Goal: Information Seeking & Learning: Learn about a topic

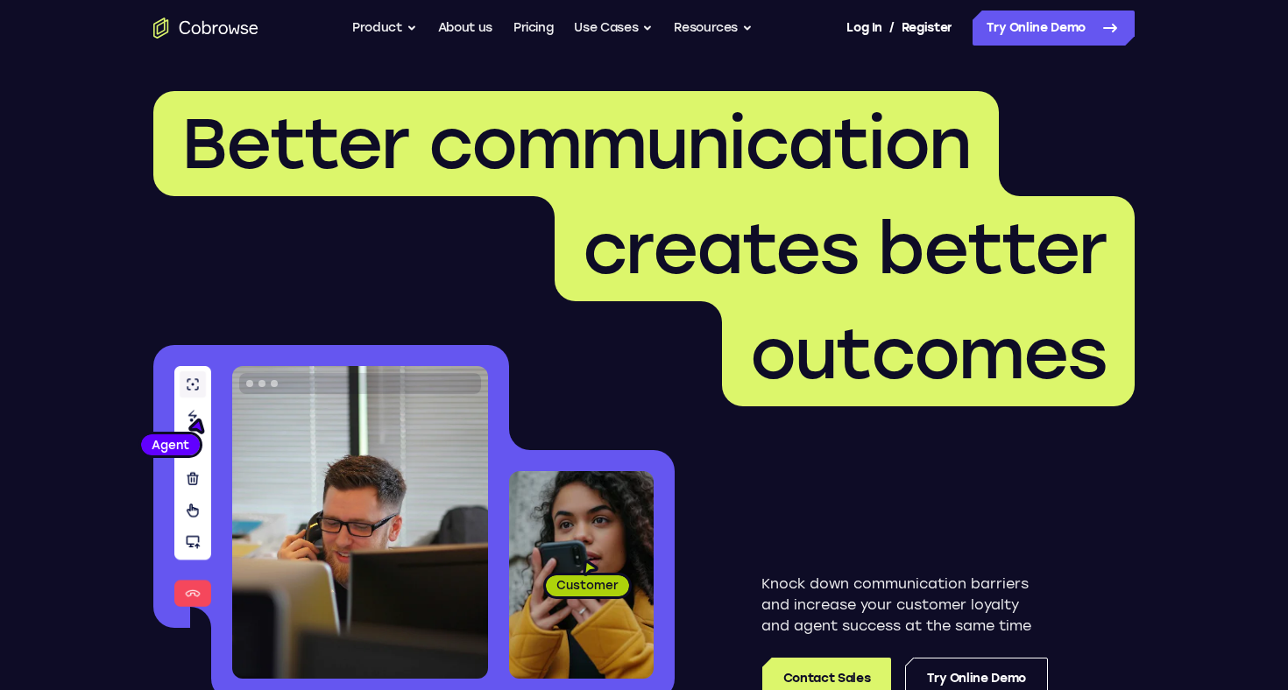
click at [401, 25] on button "Product" at bounding box center [384, 28] width 65 height 35
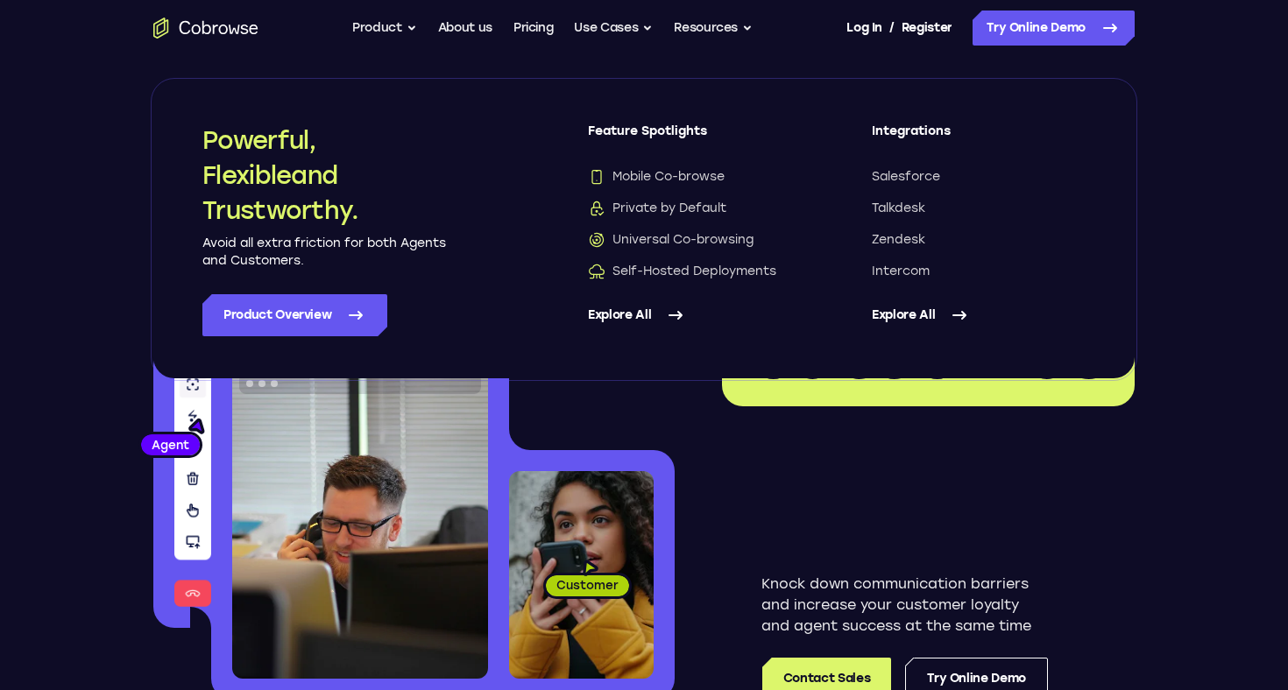
click at [922, 317] on link "Explore All" at bounding box center [979, 315] width 214 height 42
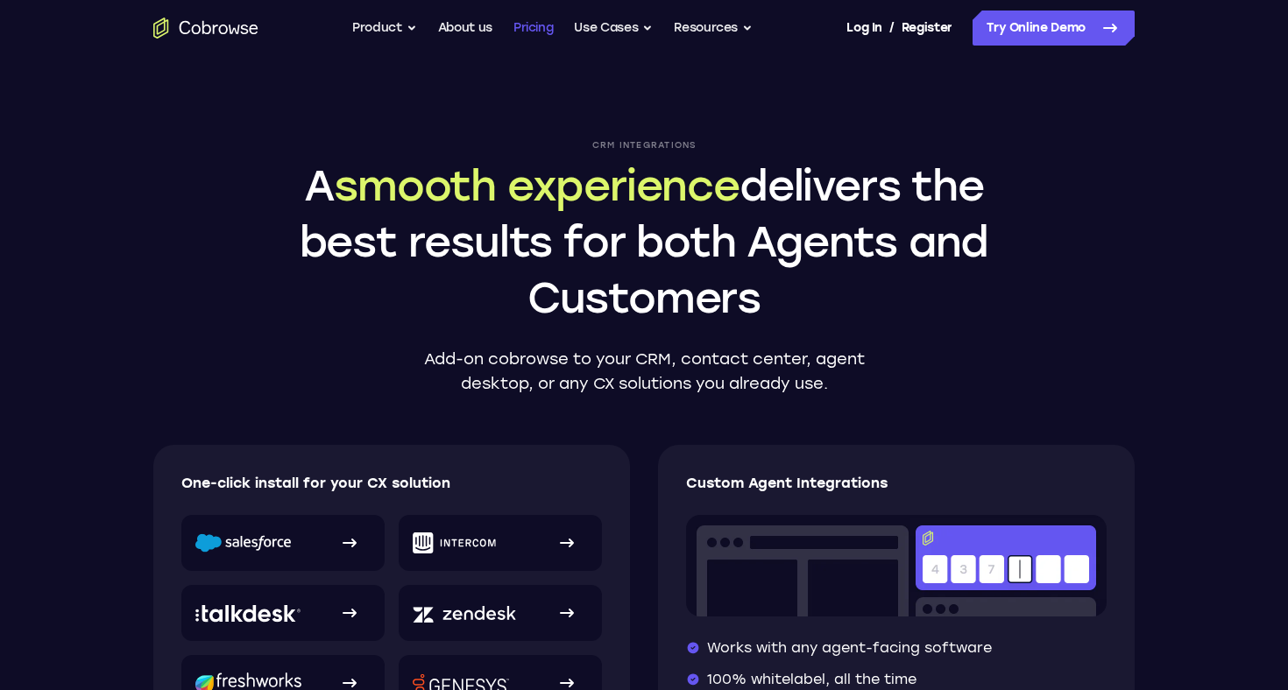
click at [531, 25] on link "Pricing" at bounding box center [533, 28] width 40 height 35
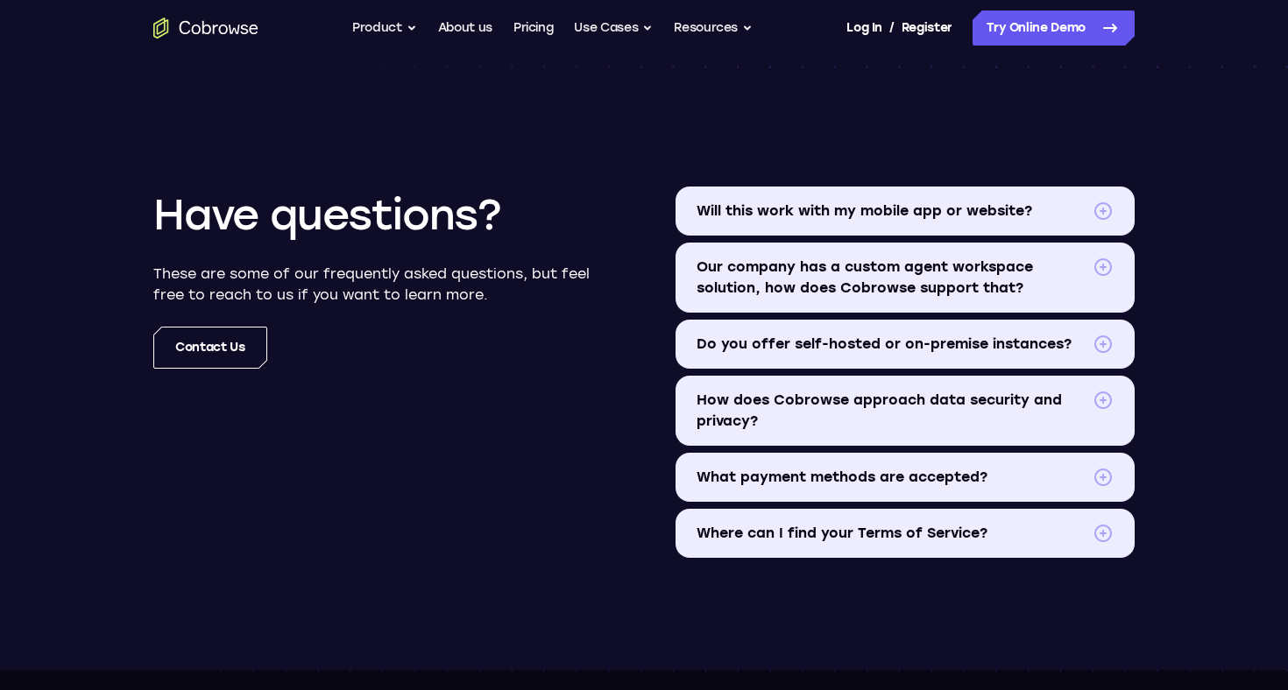
scroll to position [2009, 0]
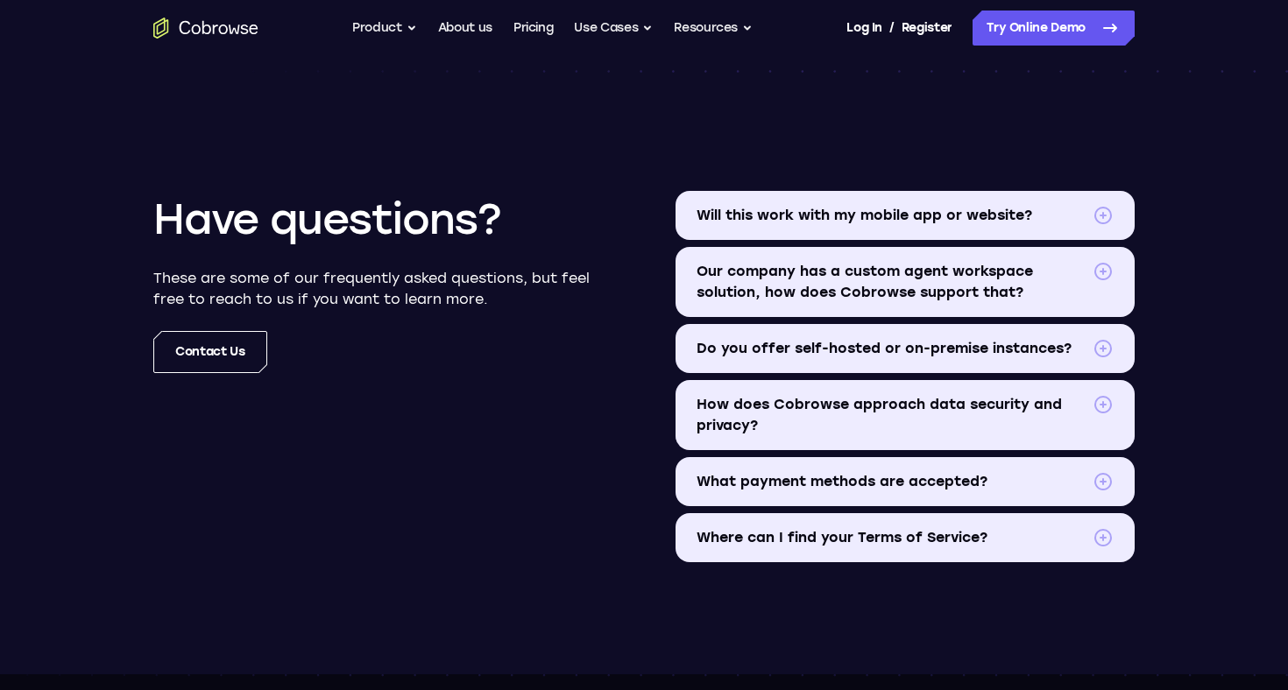
click at [874, 191] on summary "Will this work with my mobile app or website?" at bounding box center [904, 215] width 459 height 49
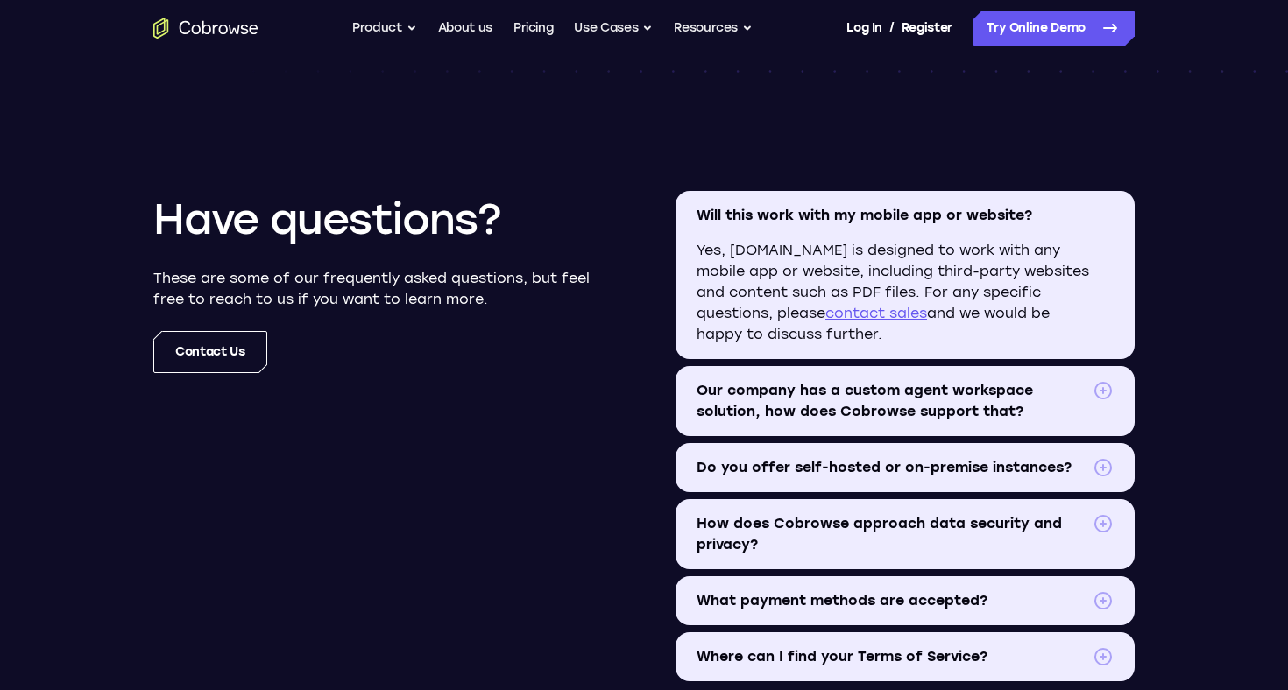
scroll to position [2196, 0]
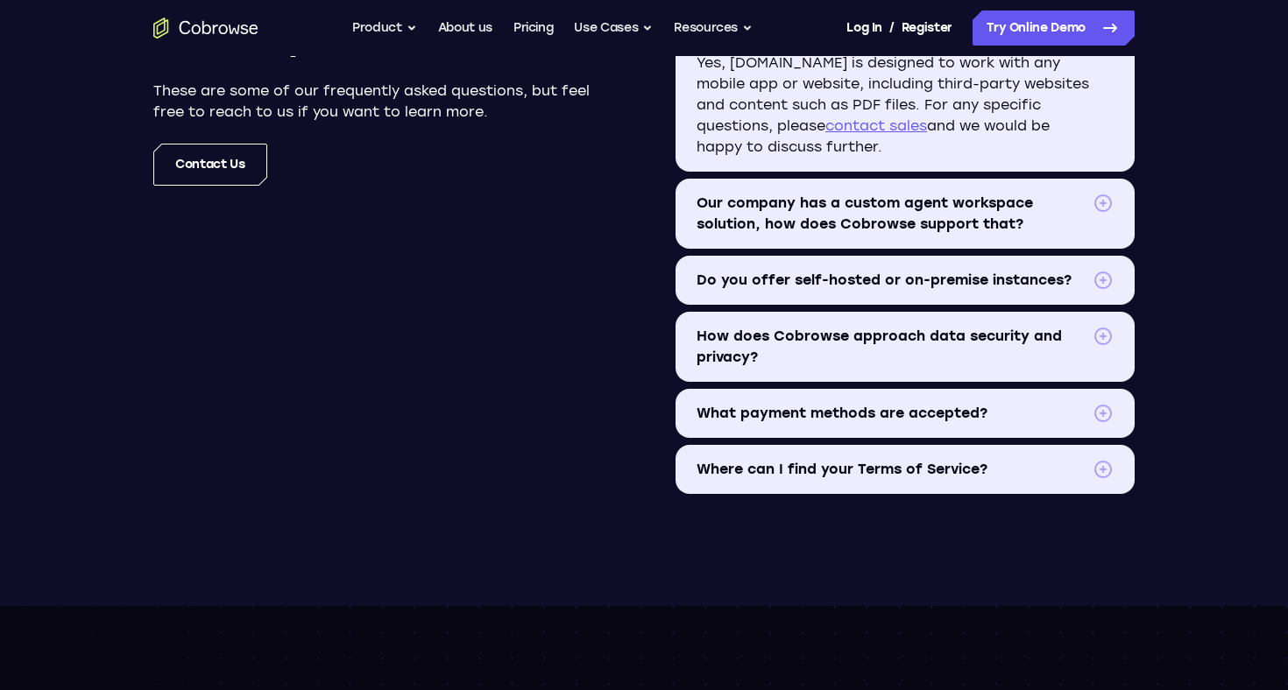
click at [868, 279] on span "Do you offer self-hosted or on-premise instances?" at bounding box center [891, 280] width 389 height 21
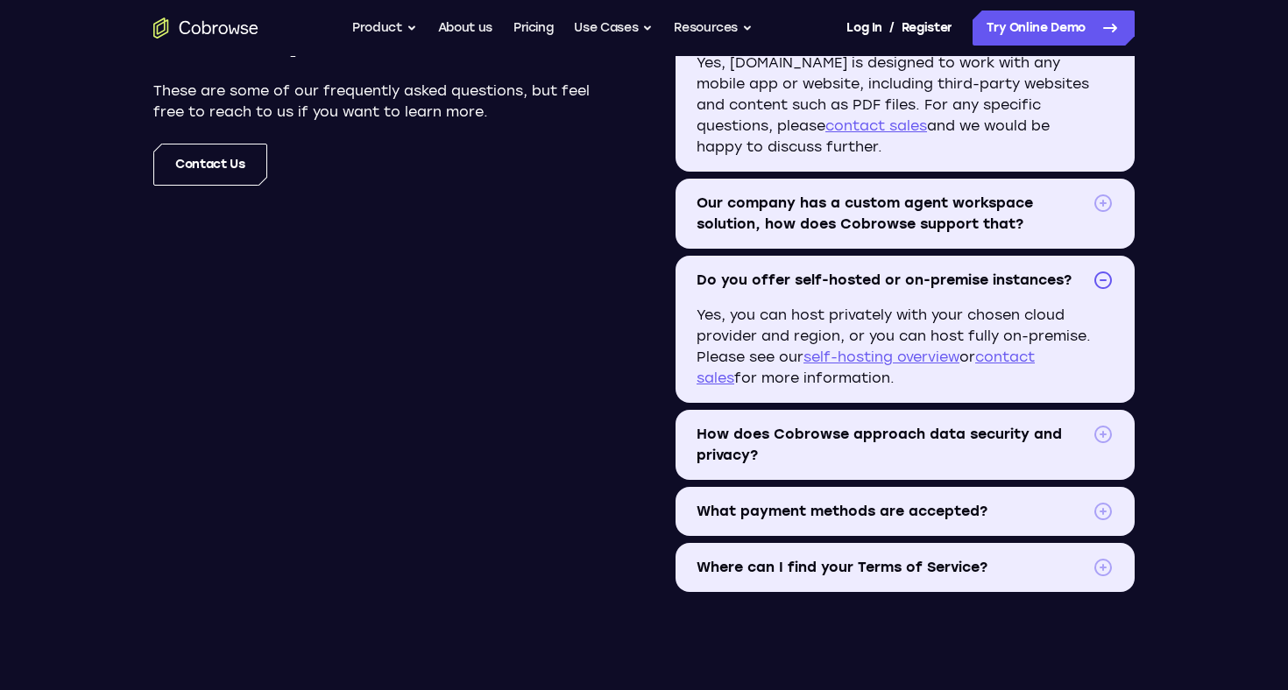
click at [910, 513] on span "What payment methods are accepted?" at bounding box center [891, 511] width 389 height 21
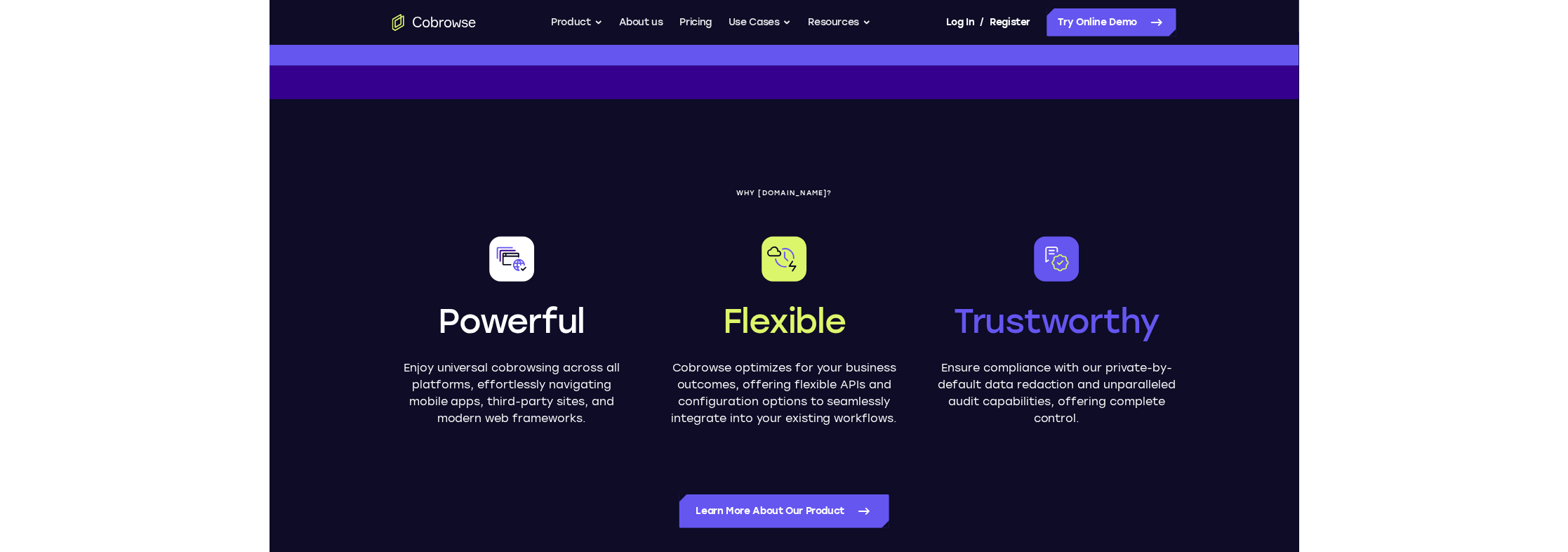
scroll to position [382, 0]
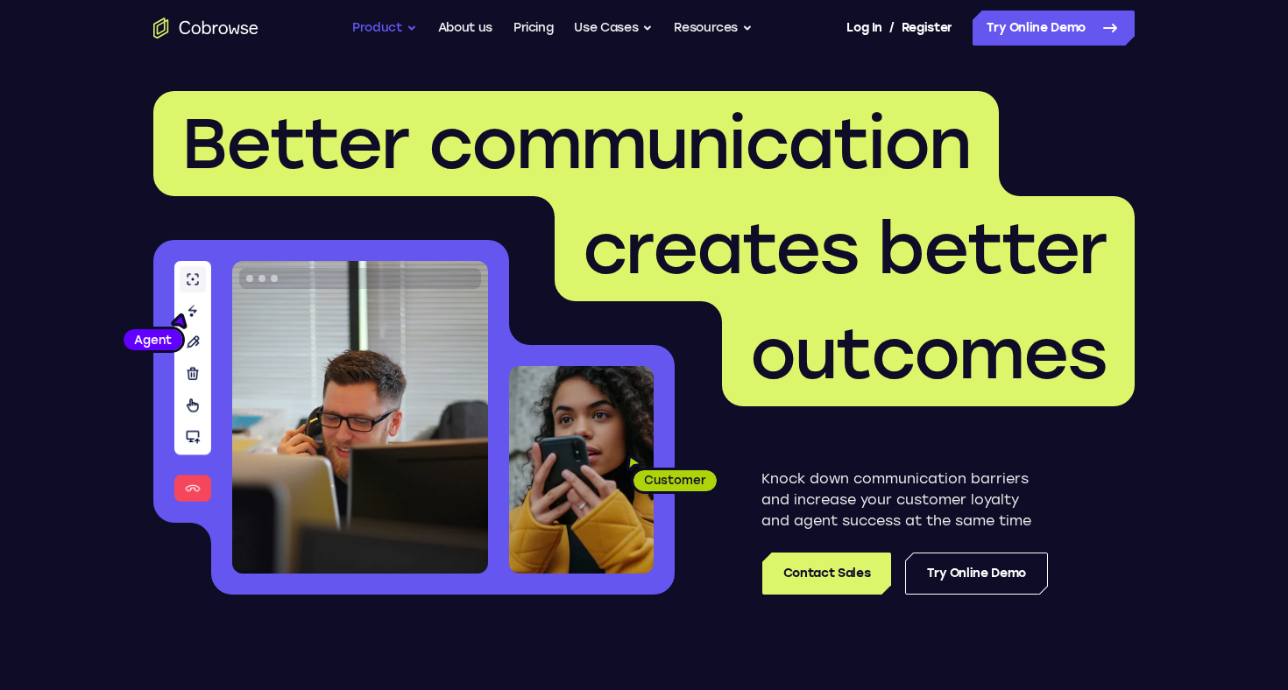
click at [380, 22] on button "Product" at bounding box center [384, 28] width 65 height 35
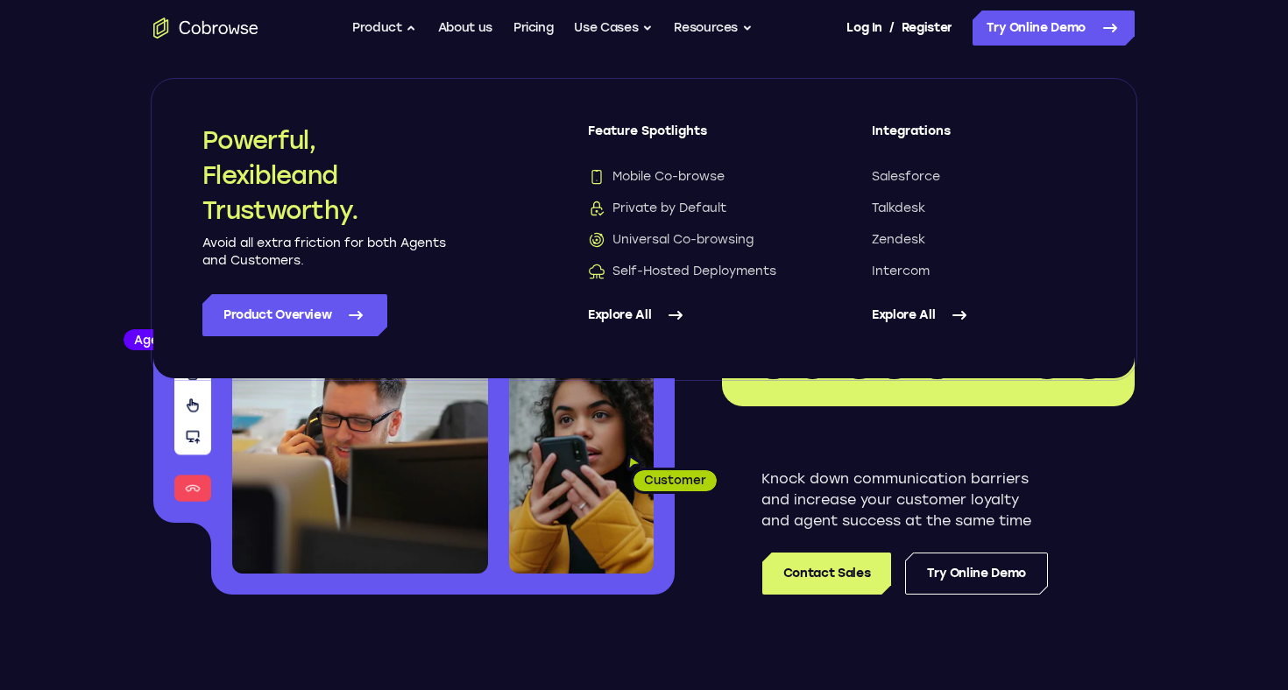
click at [657, 323] on link "Explore All" at bounding box center [695, 315] width 214 height 42
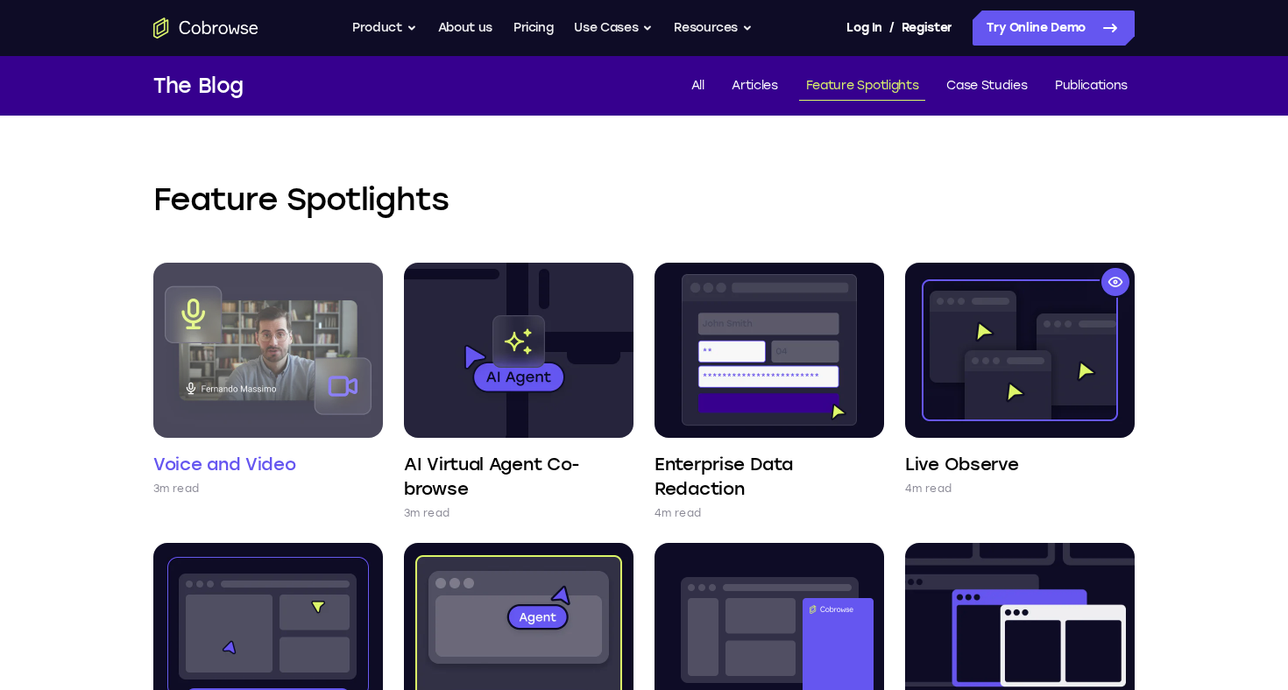
click at [302, 409] on img at bounding box center [268, 350] width 230 height 175
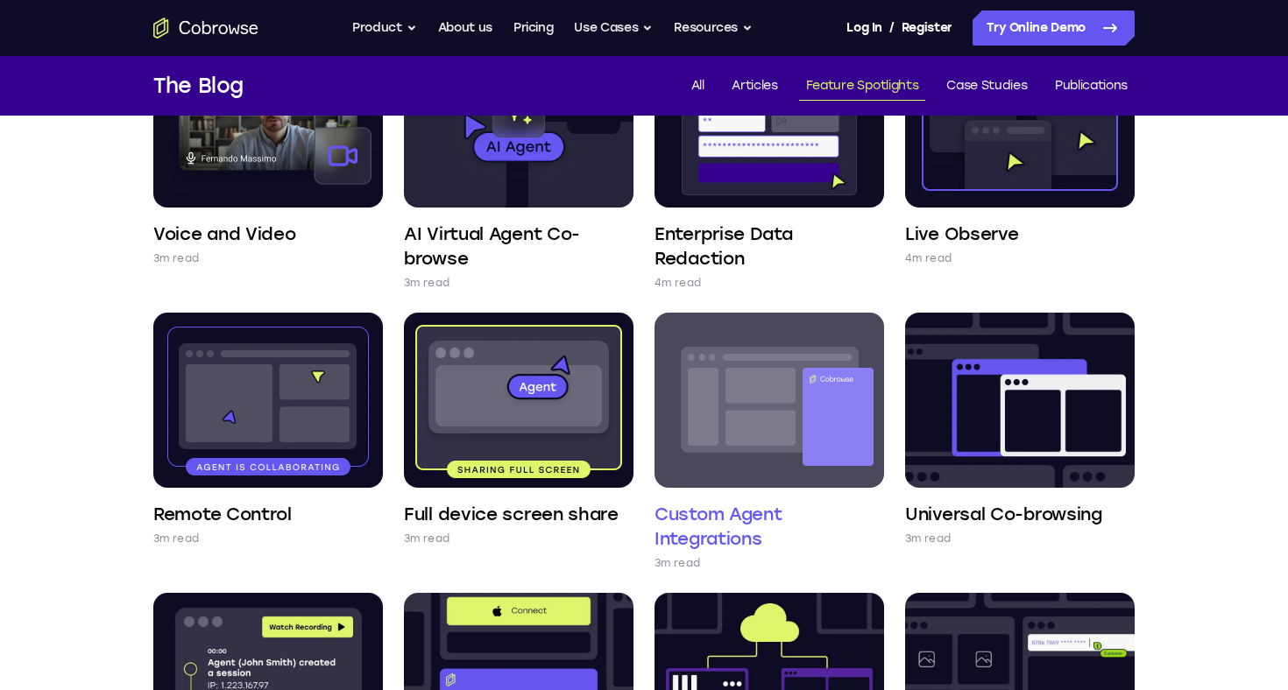
scroll to position [218, 0]
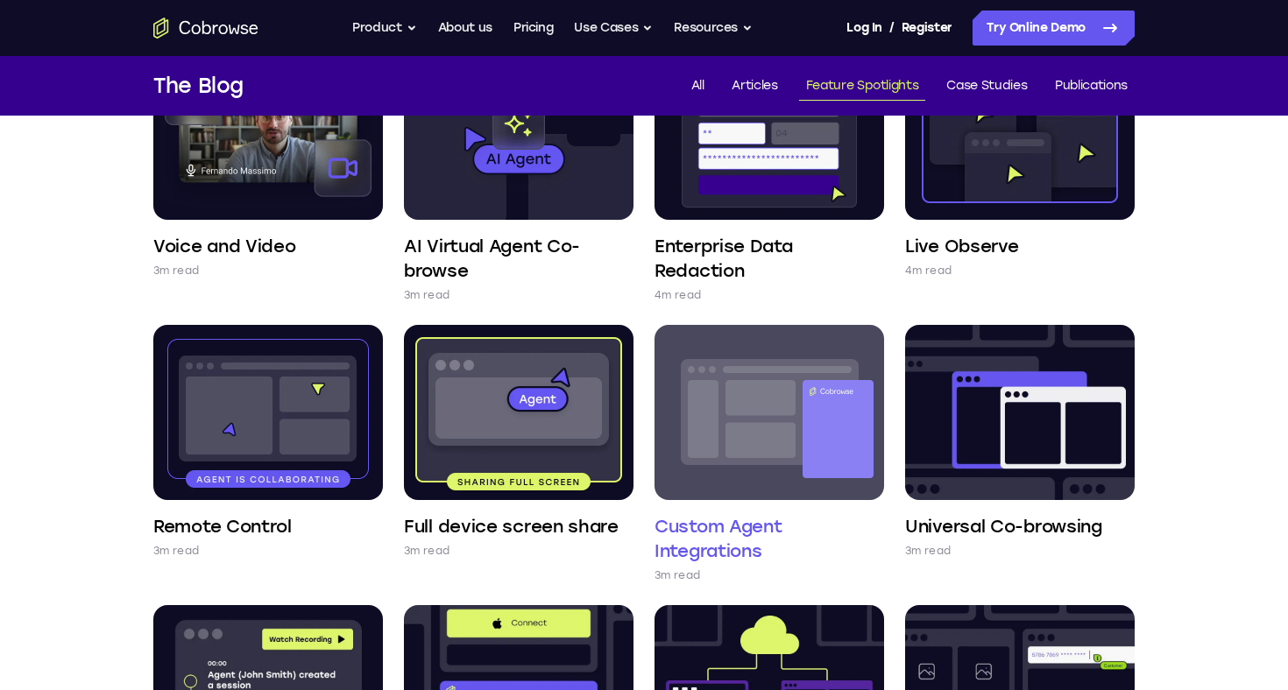
click at [789, 505] on link "Custom Agent Integrations 3m read" at bounding box center [769, 454] width 230 height 259
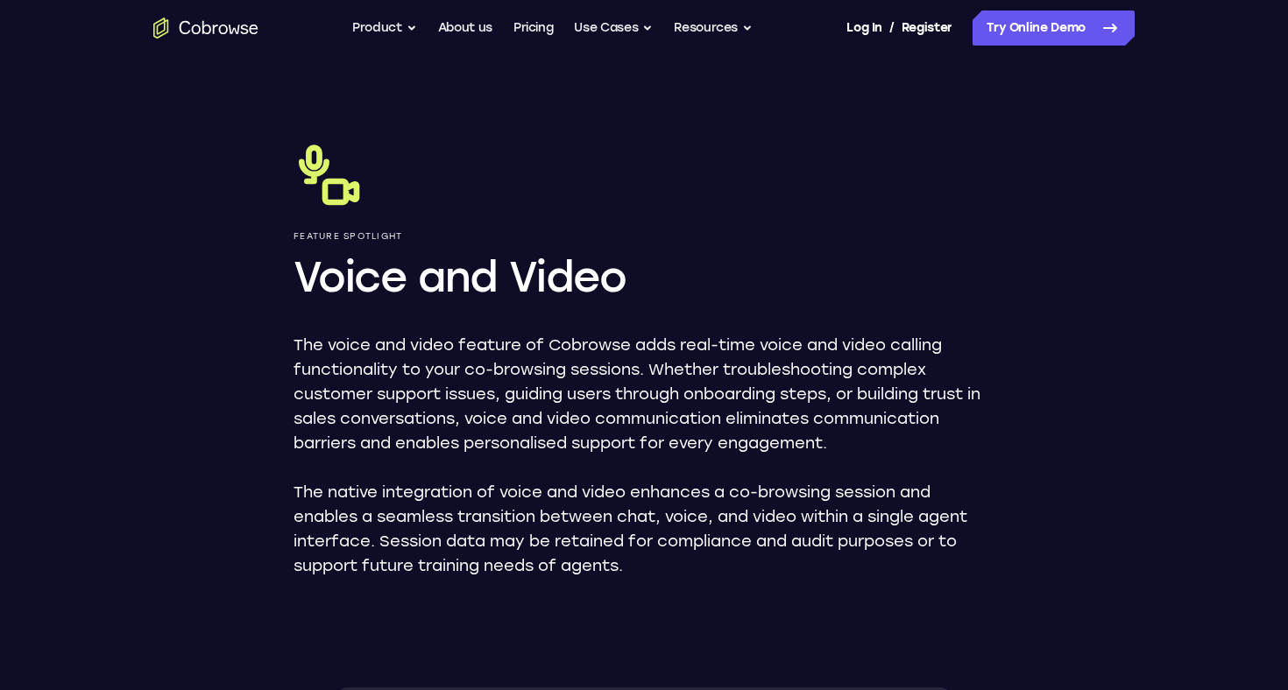
click at [635, 343] on p "The voice and video feature of Cobrowse adds real-time voice and video calling …" at bounding box center [644, 394] width 701 height 123
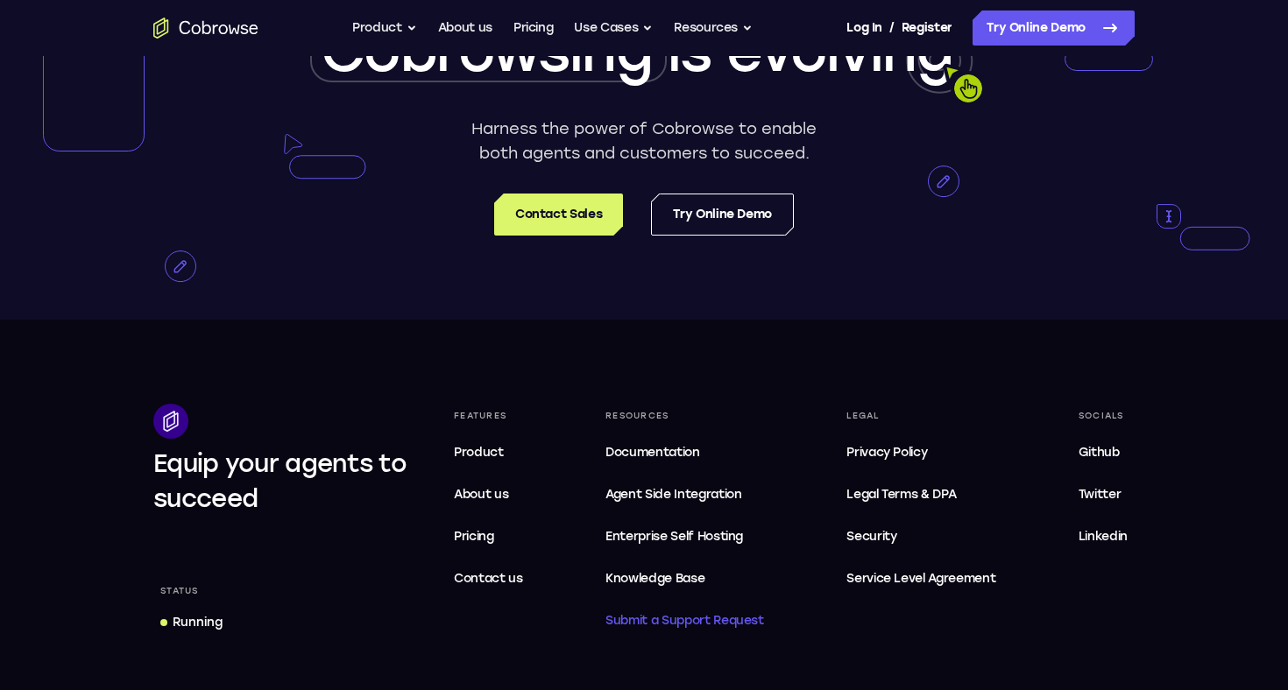
scroll to position [3567, 0]
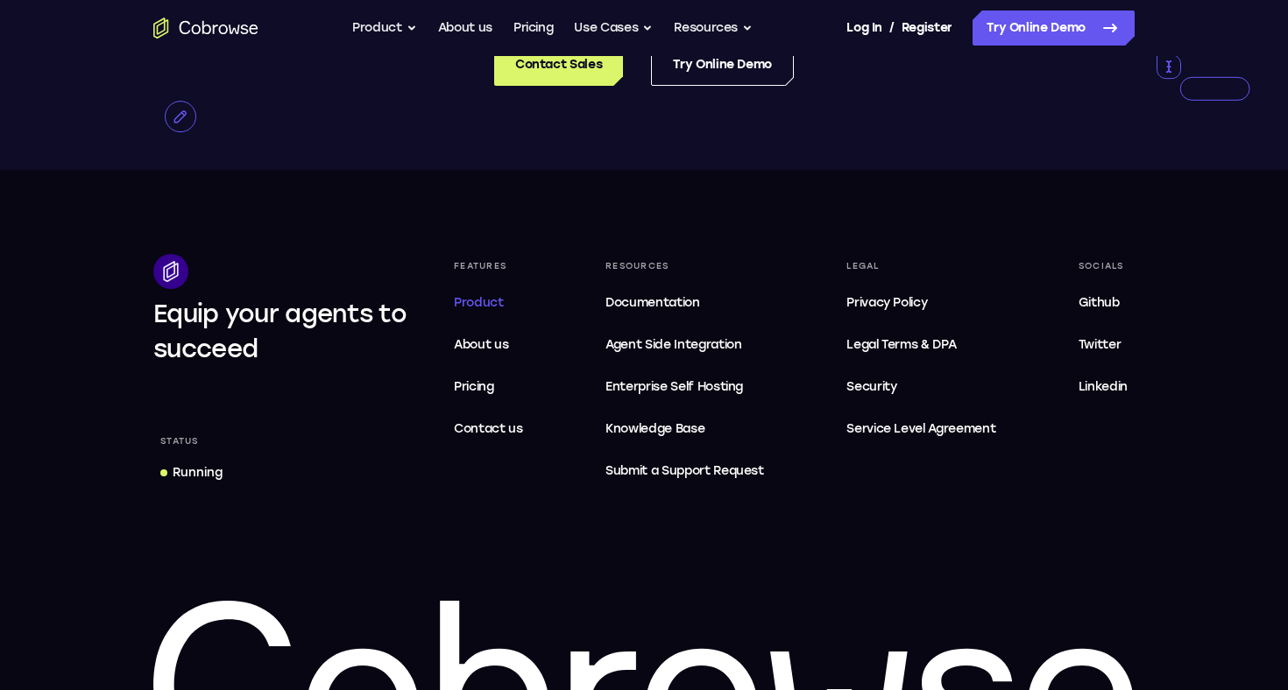
click at [496, 307] on span "Product" at bounding box center [479, 302] width 50 height 15
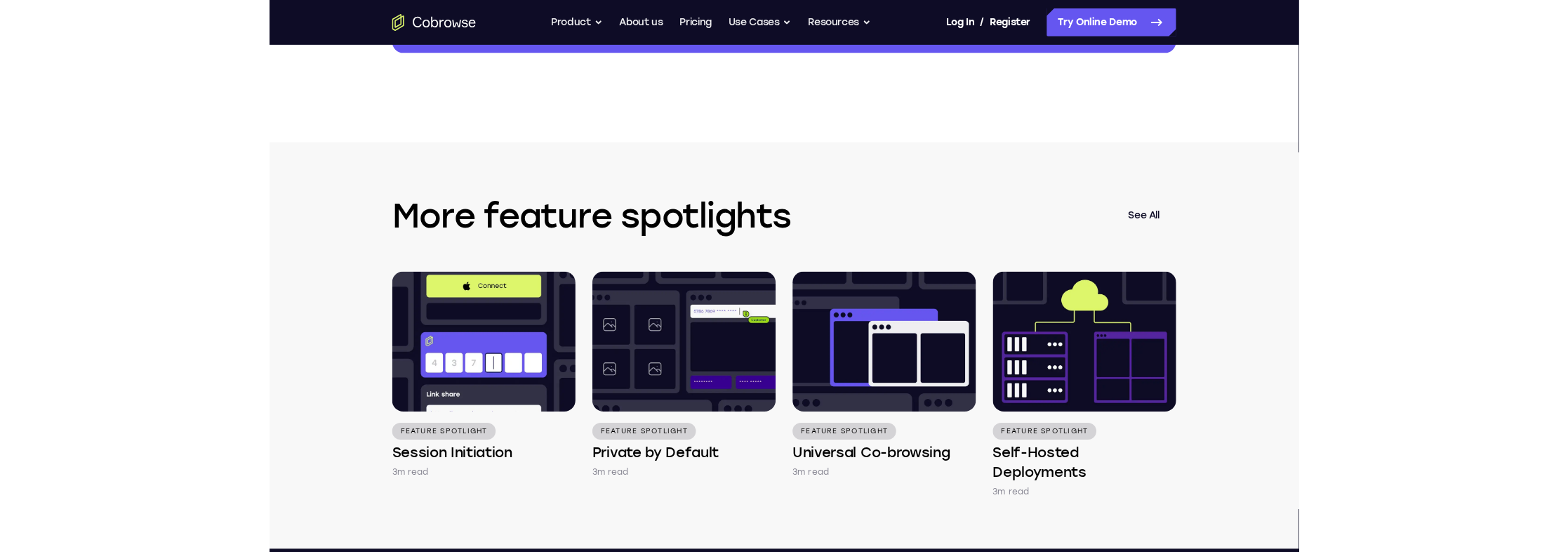
scroll to position [2562, 0]
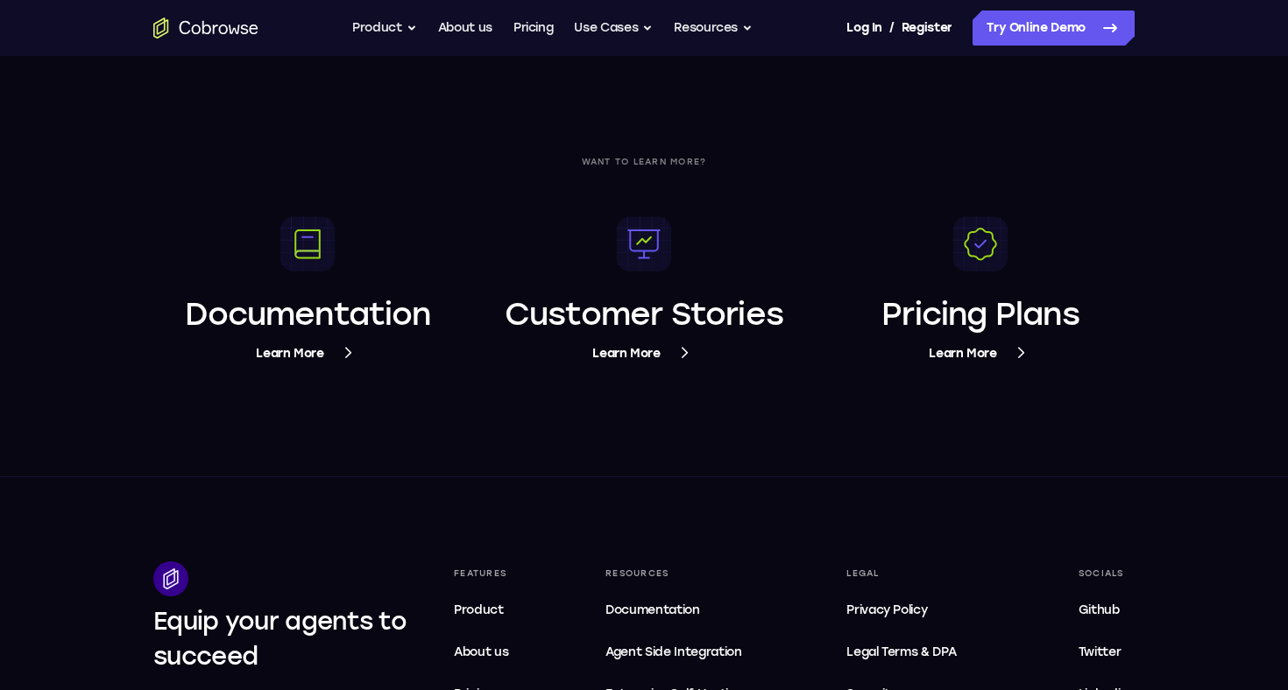
scroll to position [6581, 0]
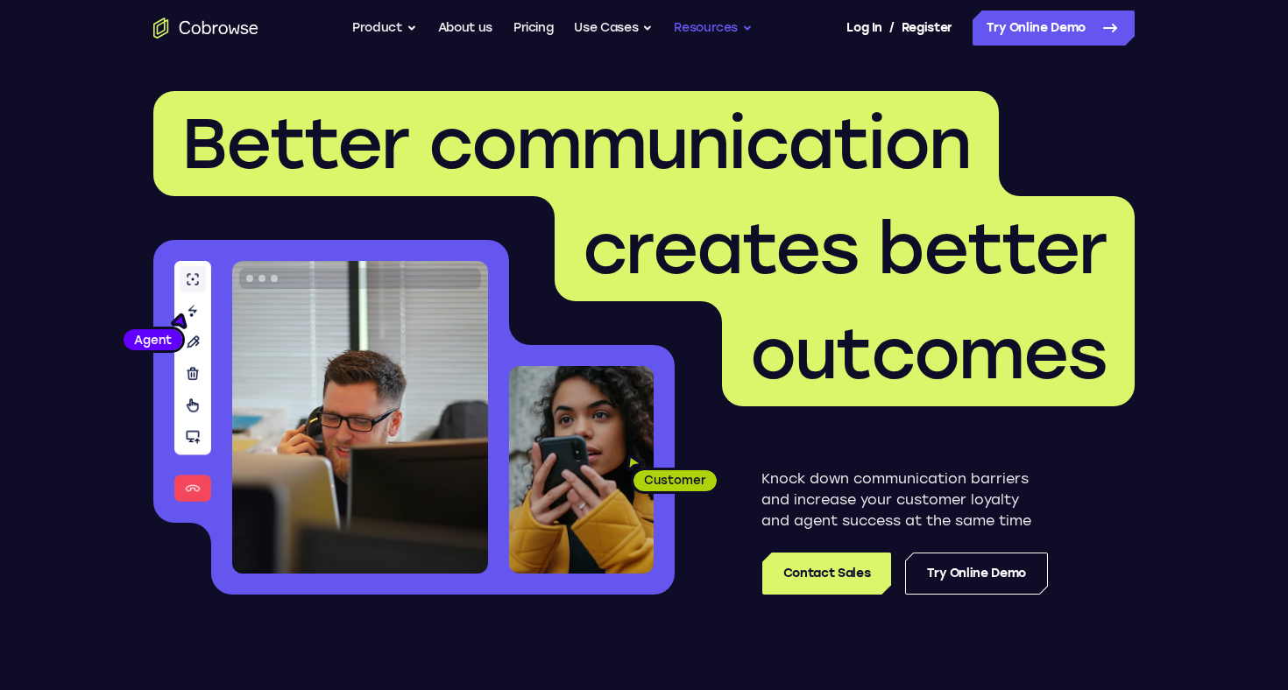
click at [727, 22] on button "Resources" at bounding box center [713, 28] width 79 height 35
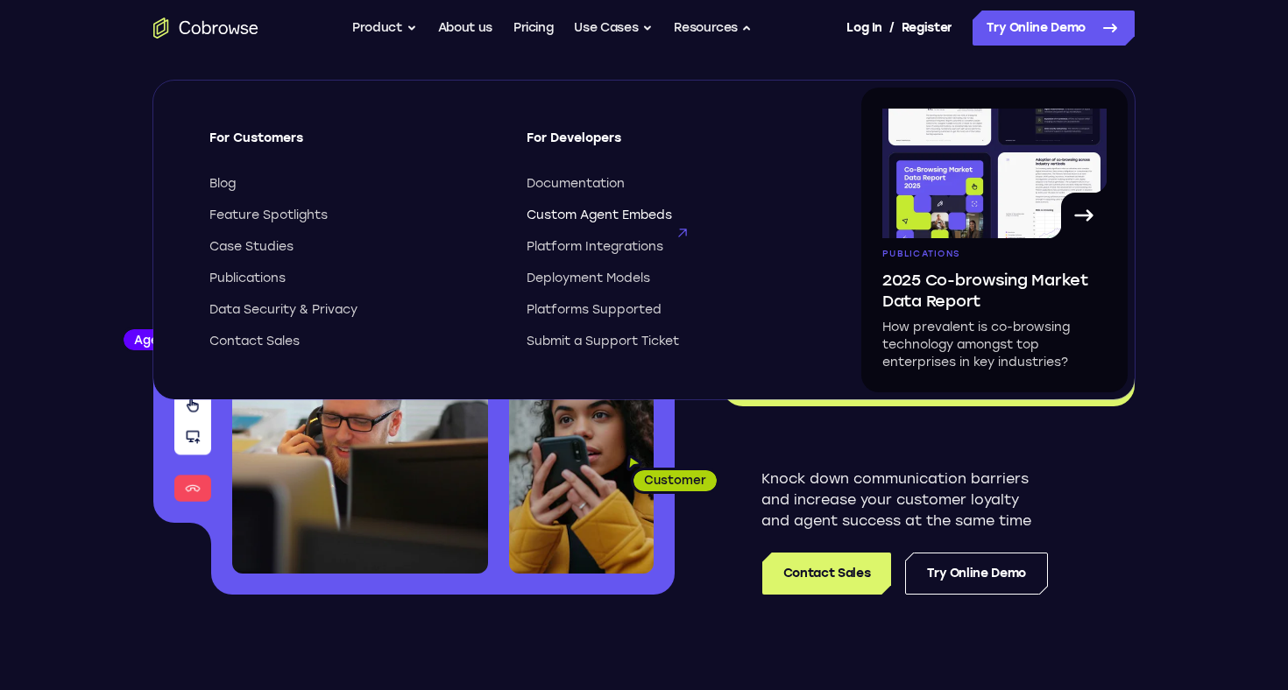
click at [628, 220] on span "Custom Agent Embeds" at bounding box center [599, 216] width 145 height 18
